Goal: Task Accomplishment & Management: Complete application form

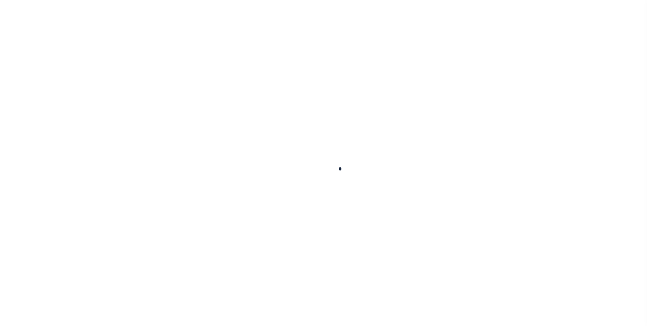
select select "200"
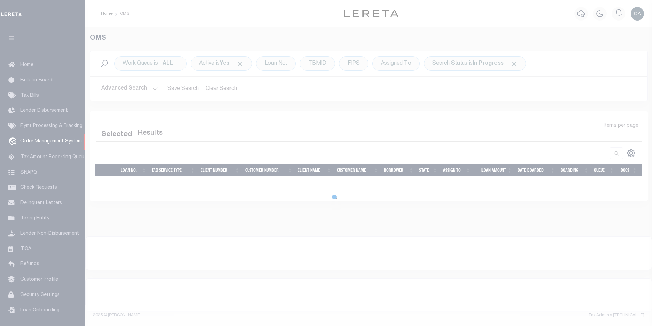
select select "200"
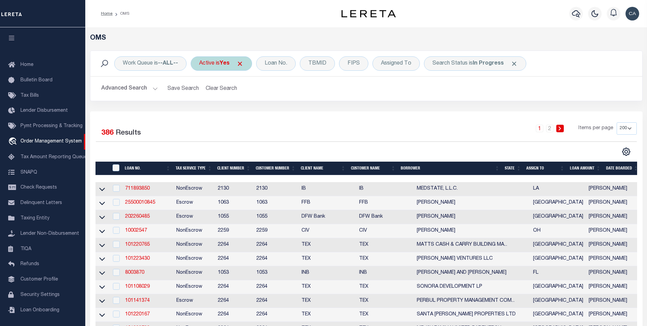
click at [243, 62] on span "Click to Remove" at bounding box center [239, 63] width 7 height 7
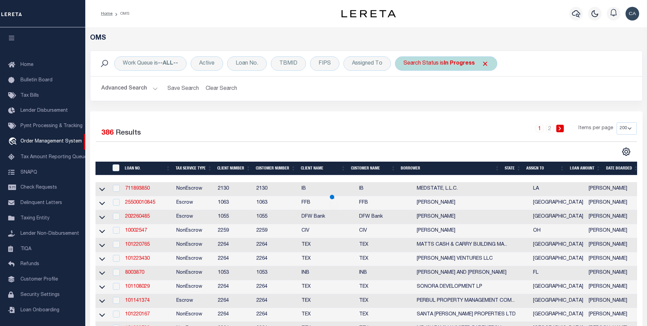
click at [487, 63] on span "Click to Remove" at bounding box center [485, 63] width 7 height 7
click at [135, 83] on button "Advanced Search" at bounding box center [129, 88] width 57 height 13
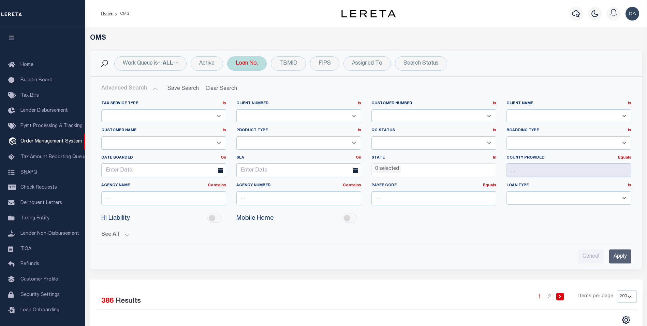
click at [247, 70] on div "Loan No." at bounding box center [247, 63] width 40 height 14
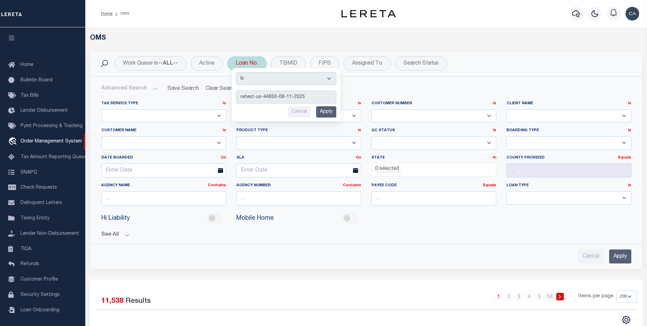
type input "retest-us-44850-08-11-2025"
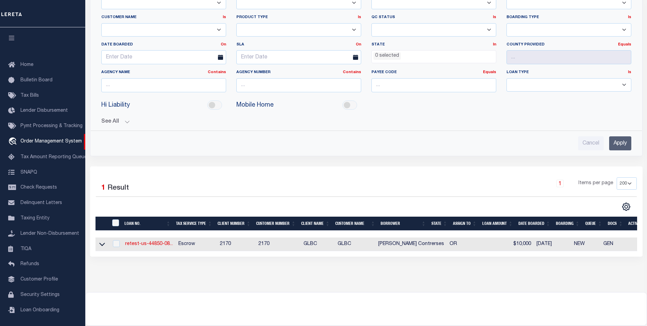
scroll to position [113, 0]
click at [154, 245] on link "retest-us-44850-08..." at bounding box center [149, 243] width 48 height 5
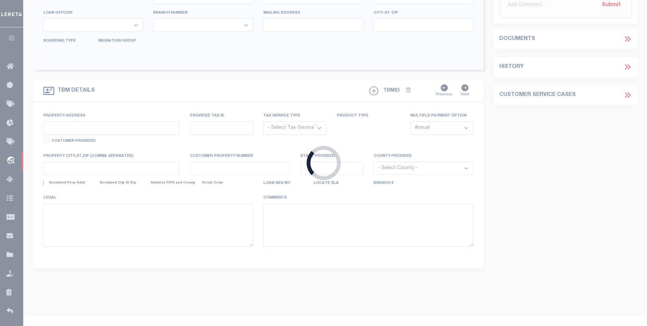
scroll to position [134, 0]
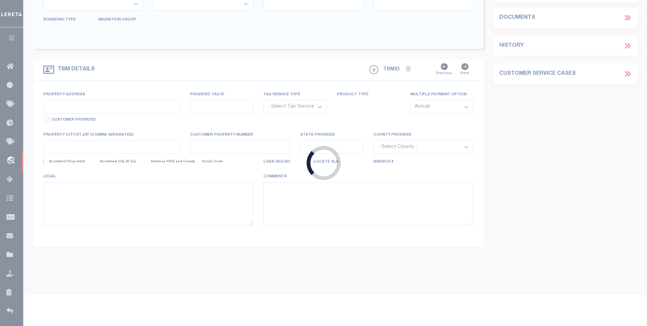
type input "retest-us-44850-08-11-2025"
type input "[PERSON_NAME] Contrerses"
select select
type input "[STREET_ADDRESS]"
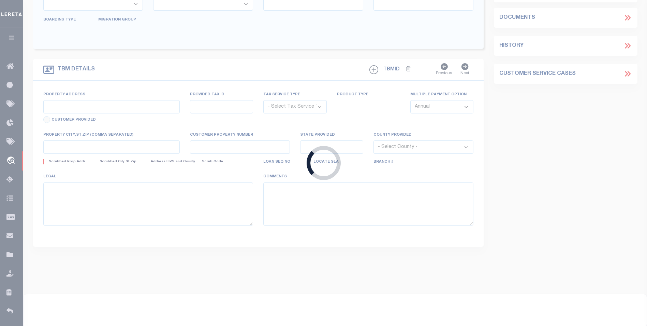
type input "[GEOGRAPHIC_DATA] OR 97005-2483"
type input "[DATE]"
select select "10"
select select "Escrow"
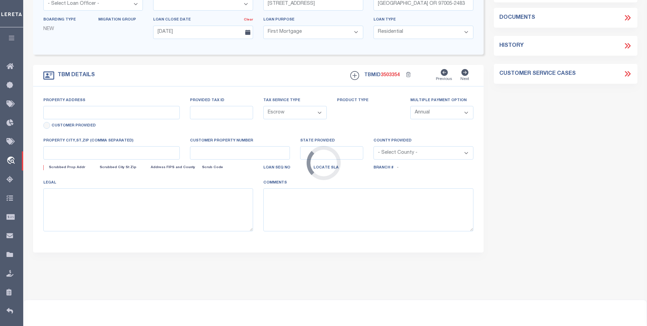
type input "[STREET_ADDRESS]"
type input "1302"
type input "[GEOGRAPHIC_DATA] OR 97005-2483"
type input "QA-CNUMBER-102134"
type input "OR"
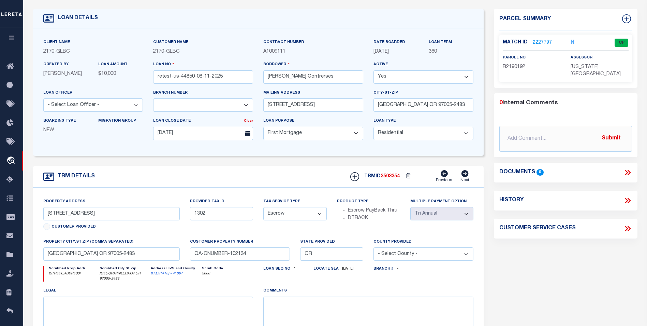
scroll to position [0, 0]
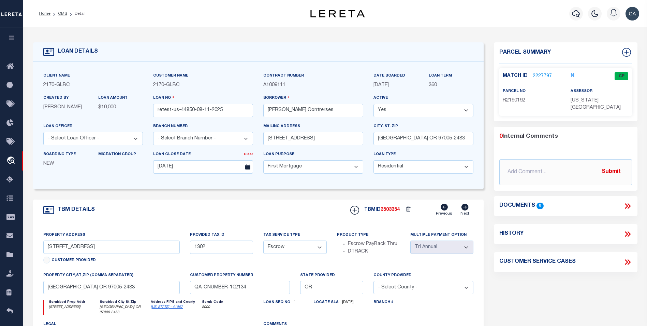
click at [543, 75] on link "2227797" at bounding box center [542, 76] width 19 height 7
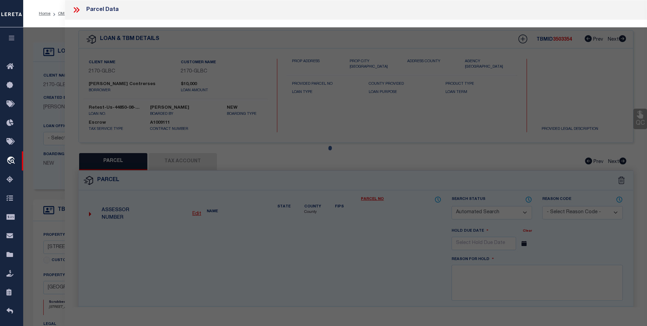
checkbox input "false"
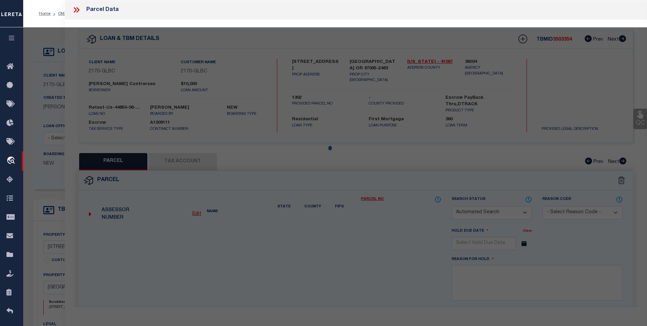
select select "CP"
type input "TE,CHARLES H"
select select "ATL"
select select "ADD"
type input "13875 SW MERIDIAN ST , #141"
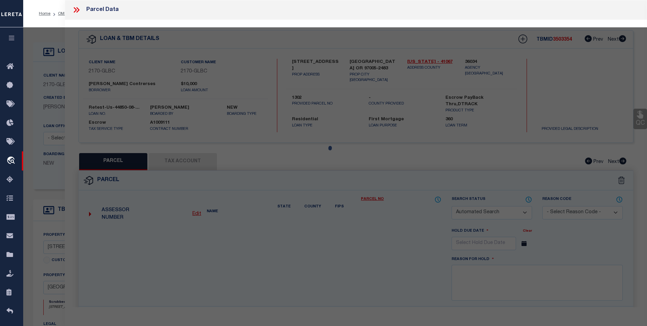
checkbox input "false"
type input "BEAVERTON, OR 97005"
type textarea "LOFTS AT 45 CENTRAL CONDO SUPP NO. 5: ANNEX STG 6, LOT 141"
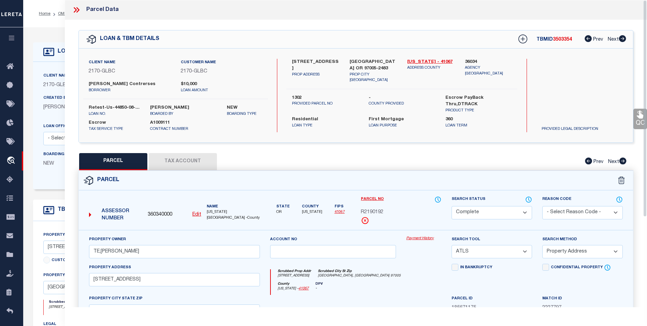
click at [177, 146] on div "QC QC QC" at bounding box center [356, 226] width 582 height 413
click at [182, 160] on button "Tax Account" at bounding box center [183, 161] width 68 height 17
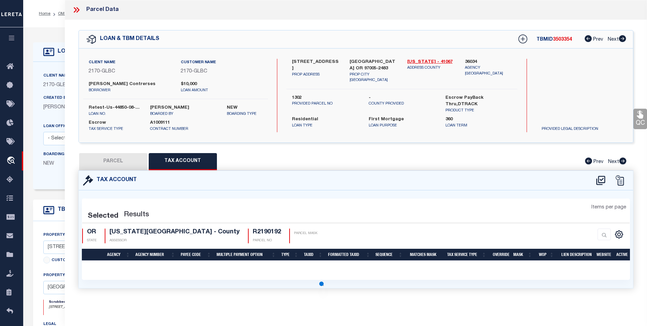
select select "100"
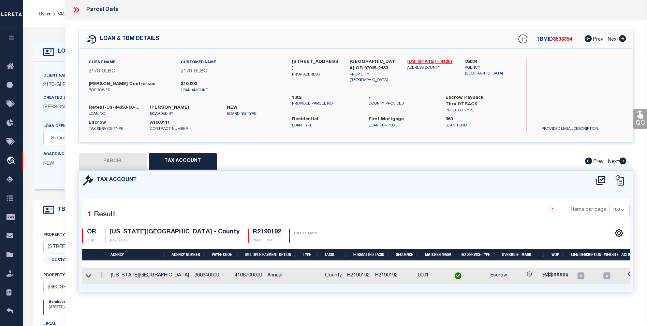
click at [141, 163] on button "PARCEL" at bounding box center [113, 161] width 68 height 17
select select "AS"
select select
checkbox input "false"
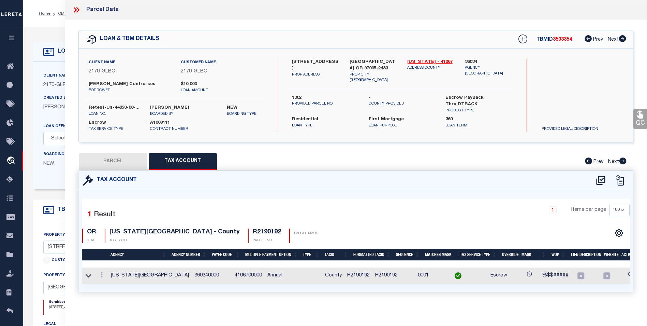
checkbox input "false"
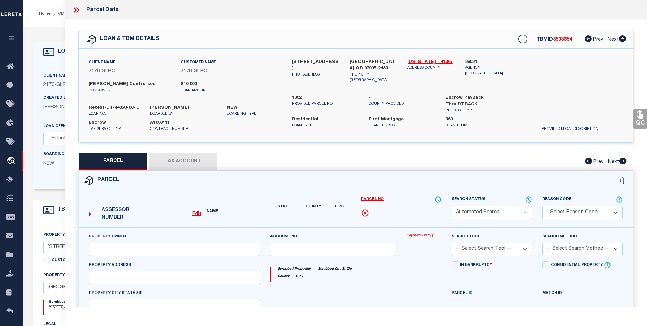
select select "CP"
type input "TE,CHARLES H"
select select "ATL"
select select "ADD"
type input "13875 SW MERIDIAN ST , #141"
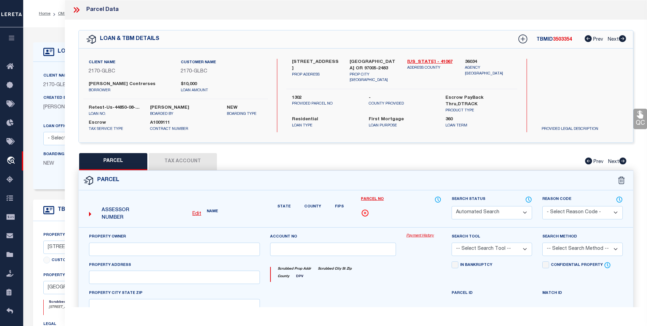
checkbox input "false"
type input "BEAVERTON, OR 97005"
type textarea "LOFTS AT 45 CENTRAL CONDO SUPP NO. 5: ANNEX STG 6, LOT 141"
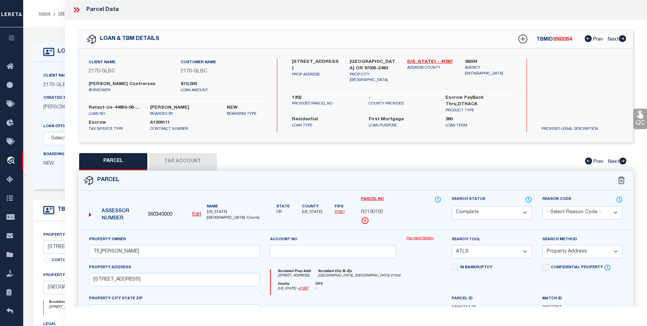
click at [419, 237] on link "Payment History" at bounding box center [423, 238] width 35 height 6
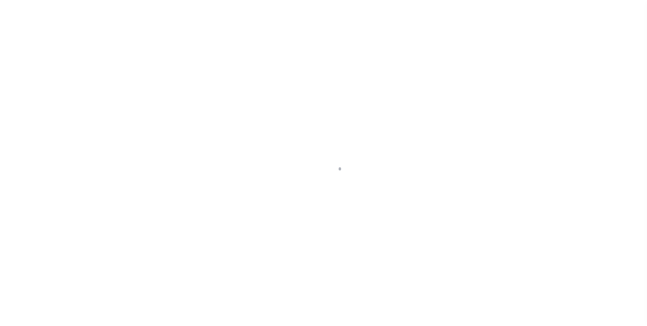
scroll to position [7, 0]
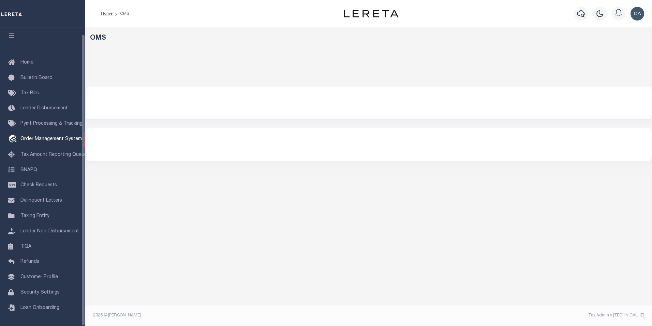
select select "200"
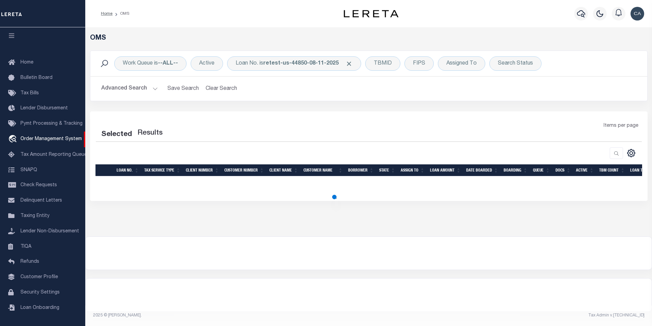
select select "200"
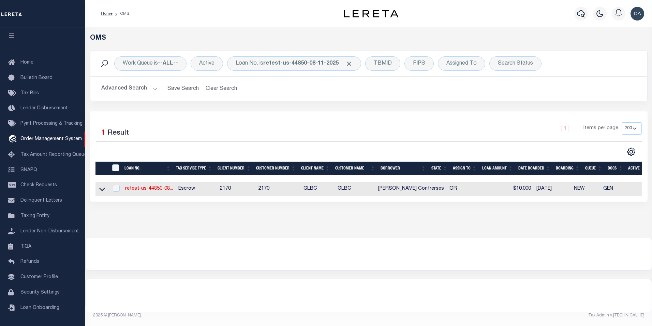
click at [152, 185] on td "retest-us-44850-08..." at bounding box center [149, 189] width 53 height 14
checkbox input "true"
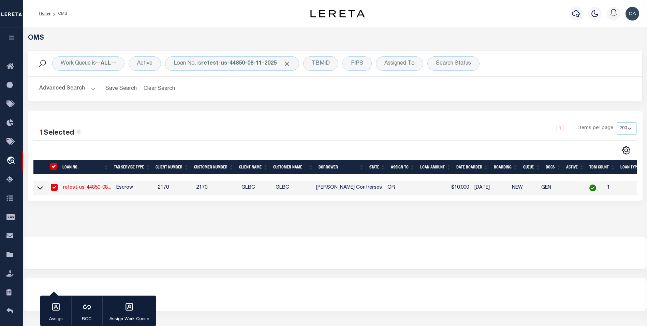
click at [73, 188] on link "retest-us-44850-08..." at bounding box center [87, 187] width 48 height 5
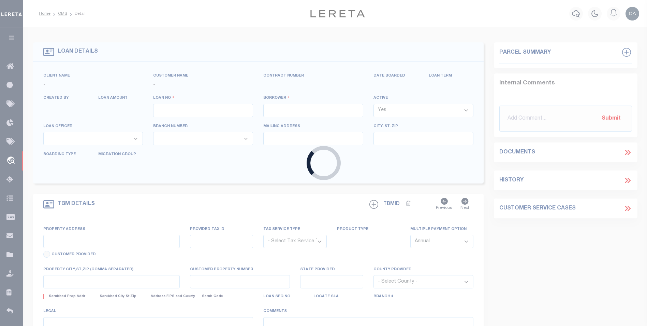
type input "retest-us-44850-08-11-2025"
type input "[PERSON_NAME] Contrerses"
select select
type input "[STREET_ADDRESS]"
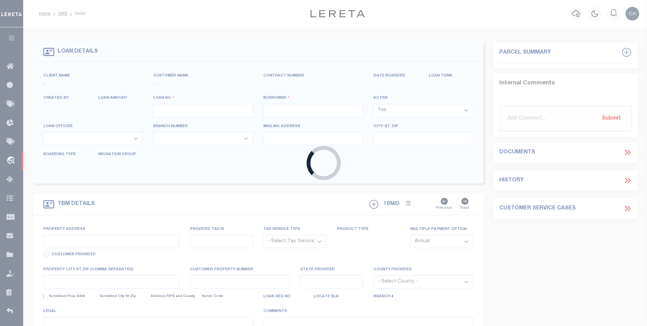
type input "[GEOGRAPHIC_DATA] OR 97005-2483"
type input "[DATE]"
select select "10"
select select "Escrow"
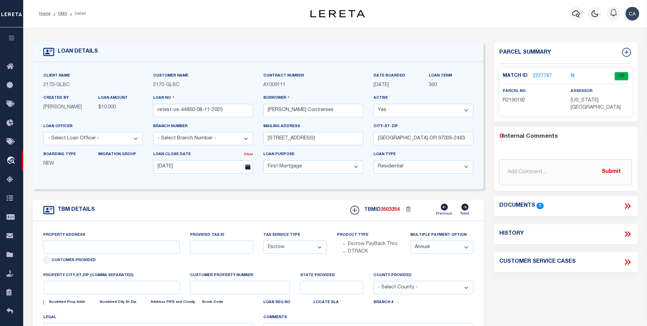
type input "[STREET_ADDRESS]"
type input "1302"
type input "[GEOGRAPHIC_DATA] OR 97005-2483"
type input "QA-CNUMBER-102134"
type input "OR"
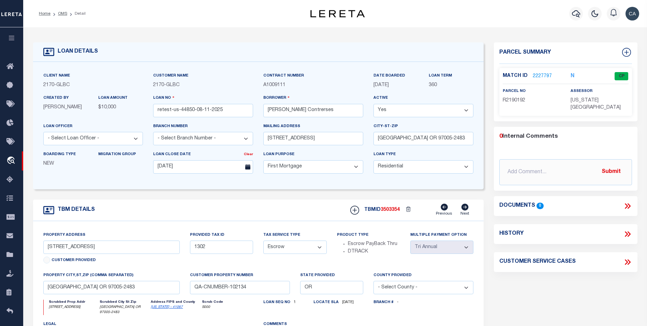
click at [631, 201] on icon at bounding box center [627, 205] width 9 height 9
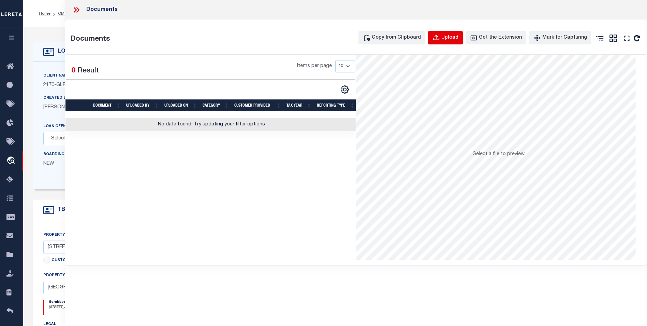
click at [452, 35] on div "Upload" at bounding box center [450, 38] width 17 height 8
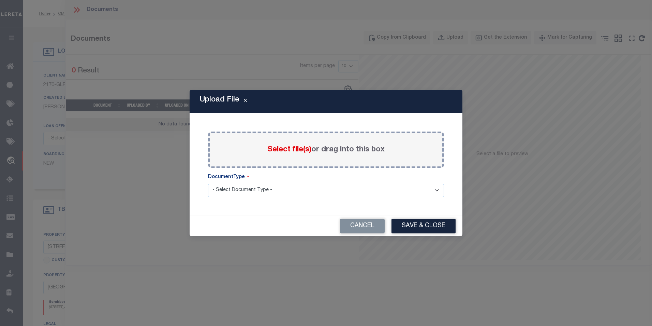
click at [282, 155] on label "Select file(s) or drag into this box" at bounding box center [326, 149] width 117 height 11
click at [0, 0] on input "Select file(s) or drag into this box" at bounding box center [0, 0] width 0 height 0
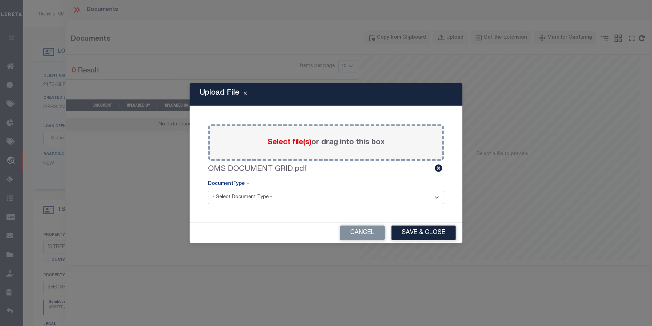
click at [250, 202] on select "- Select Document Type - Tax Service Documents" at bounding box center [326, 196] width 236 height 13
select select "TAX"
click at [208, 190] on select "- Select Document Type - Tax Service Documents" at bounding box center [326, 196] width 236 height 13
click at [441, 231] on button "Save & Close" at bounding box center [424, 232] width 64 height 15
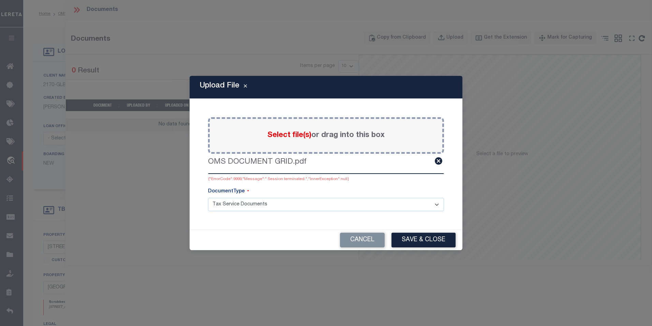
click at [300, 176] on div "{"ErrorCode":9999,"Message":" Session terminated.","InnerException":null}" at bounding box center [326, 179] width 236 height 6
click at [349, 187] on div "Paste copied image or file into this box Select file(s) or drag into this box O…" at bounding box center [326, 164] width 257 height 114
click at [323, 178] on div "{"ErrorCode":9999,"Message":" Session terminated.","InnerException":null}" at bounding box center [326, 179] width 236 height 6
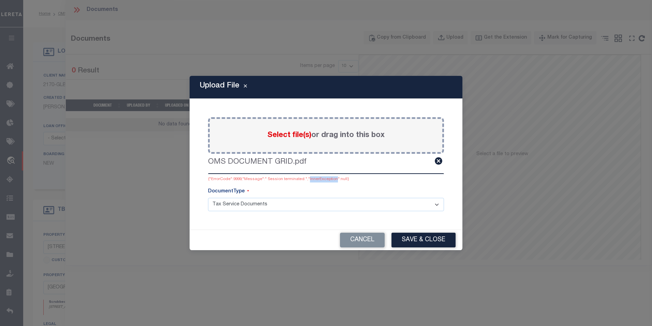
click at [323, 178] on div "{"ErrorCode":9999,"Message":" Session terminated.","InnerException":null}" at bounding box center [326, 179] width 236 height 6
copy div "{"ErrorCode":9999,"Message":" Session terminated.","InnerException":null}"
click at [363, 238] on button "Cancel" at bounding box center [362, 239] width 45 height 15
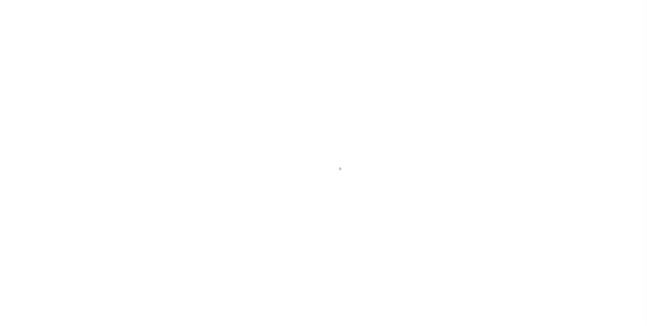
select select "10"
select select "Escrow"
select select "1"
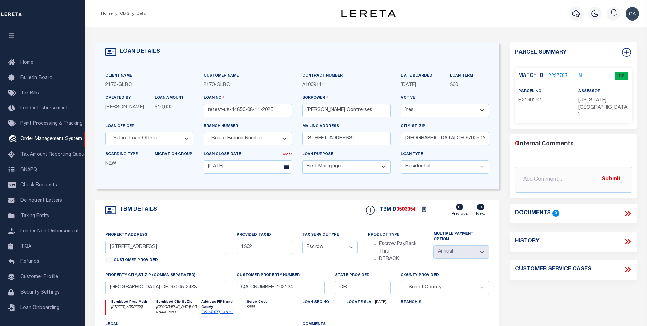
click at [629, 211] on icon at bounding box center [629, 213] width 3 height 5
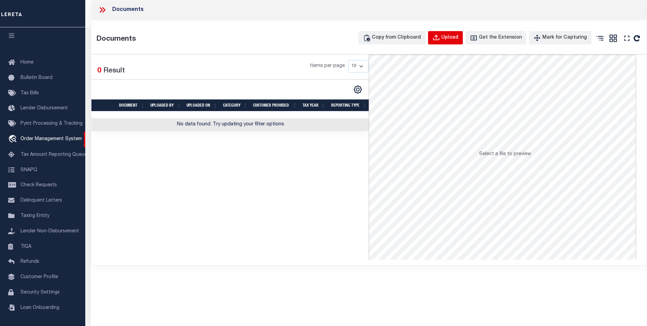
click at [459, 40] on div "Upload" at bounding box center [450, 38] width 17 height 8
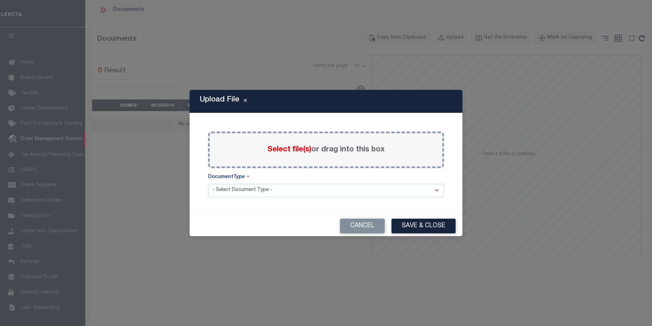
click at [287, 158] on div "Select file(s) or drag into this box" at bounding box center [326, 149] width 236 height 37
click at [292, 152] on span "Select file(s)" at bounding box center [290, 150] width 44 height 8
click at [0, 0] on input "Select file(s) or drag into this box" at bounding box center [0, 0] width 0 height 0
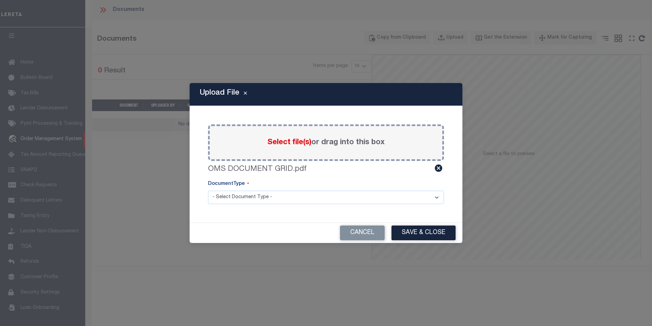
drag, startPoint x: 292, startPoint y: 152, endPoint x: 326, endPoint y: 188, distance: 49.3
click at [326, 188] on div "DocumentType" at bounding box center [326, 185] width 236 height 10
drag, startPoint x: 327, startPoint y: 192, endPoint x: 327, endPoint y: 203, distance: 10.9
click at [327, 203] on select "- Select Document Type - Tax Service Documents" at bounding box center [326, 196] width 236 height 13
select select "TAX"
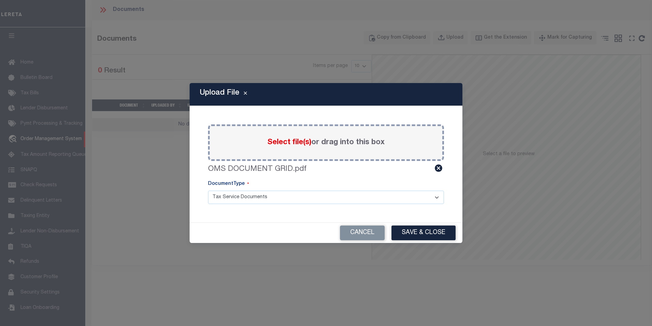
click at [208, 190] on select "- Select Document Type - Tax Service Documents" at bounding box center [326, 196] width 236 height 13
click at [431, 227] on button "Save & Close" at bounding box center [424, 232] width 64 height 15
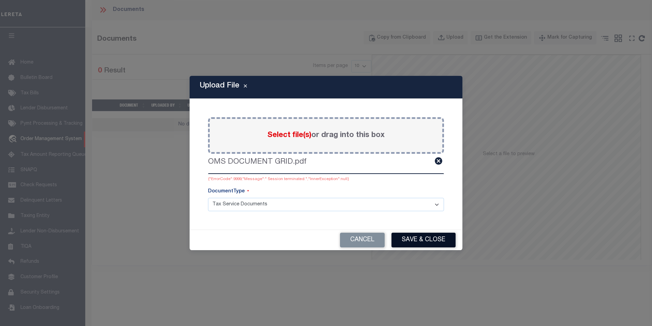
click at [422, 237] on button "Save & Close" at bounding box center [424, 239] width 64 height 15
click at [422, 237] on div "Cancel Save & Close" at bounding box center [326, 240] width 273 height 20
click at [430, 239] on button "Save & Close" at bounding box center [424, 239] width 64 height 15
click at [354, 234] on button "Cancel" at bounding box center [362, 239] width 45 height 15
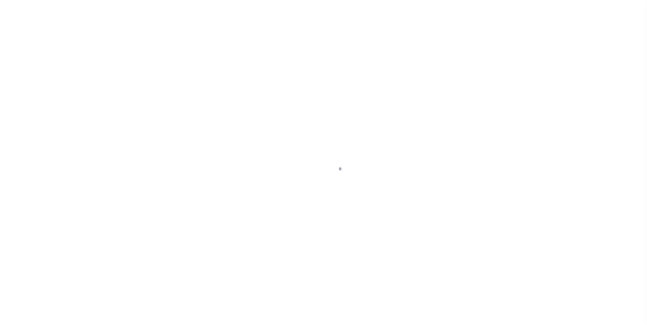
type input "retest-us-44850-08-11-2025"
type input "[PERSON_NAME] Contrerses"
select select
type input "[STREET_ADDRESS]"
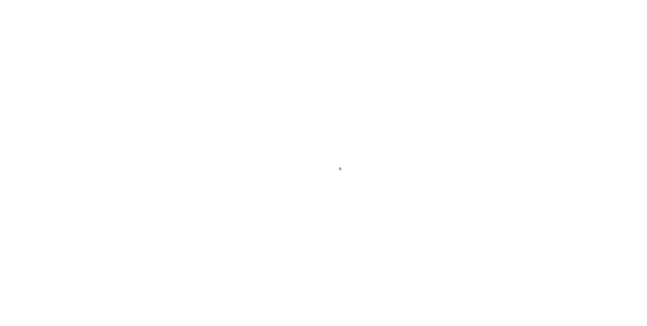
type input "[GEOGRAPHIC_DATA] OR 97005-2483"
type input "[DATE]"
select select "10"
select select "Escrow"
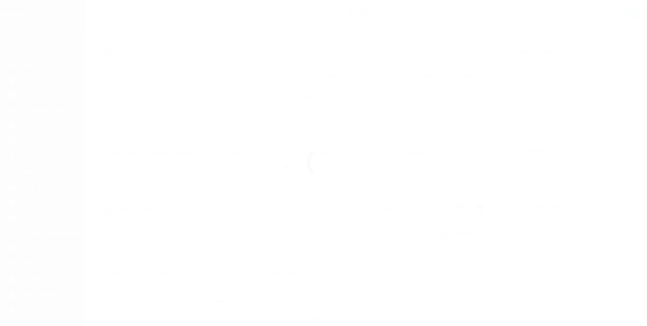
scroll to position [7, 0]
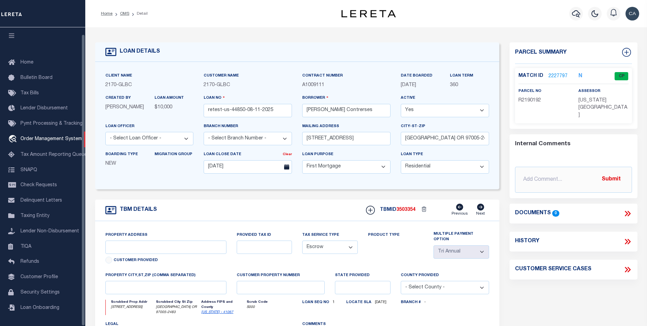
type input "[STREET_ADDRESS]"
type input "1302"
type input "[GEOGRAPHIC_DATA] OR 97005-2483"
type input "QA-CNUMBER-102134"
type input "OR"
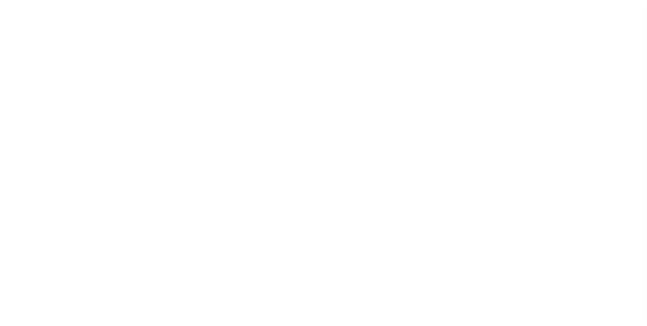
select select "10"
select select "Escrow"
type input "[STREET_ADDRESS]"
type input "1302"
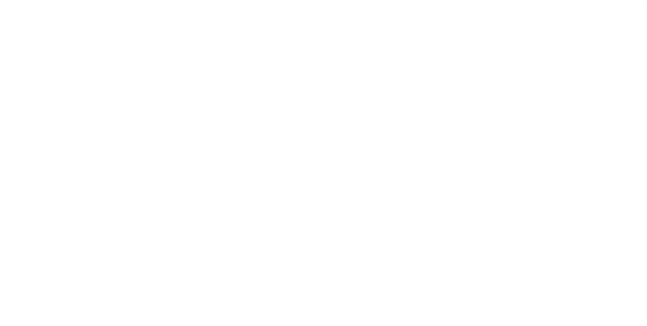
type input "[GEOGRAPHIC_DATA] OR 97005-2483"
type input "QA-CNUMBER-102134"
type input "OR"
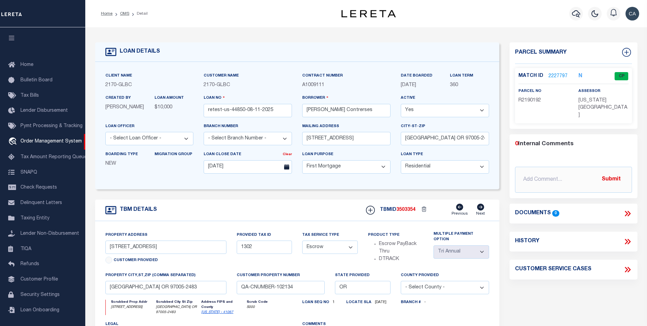
scroll to position [7, 0]
